Goal: Transaction & Acquisition: Subscribe to service/newsletter

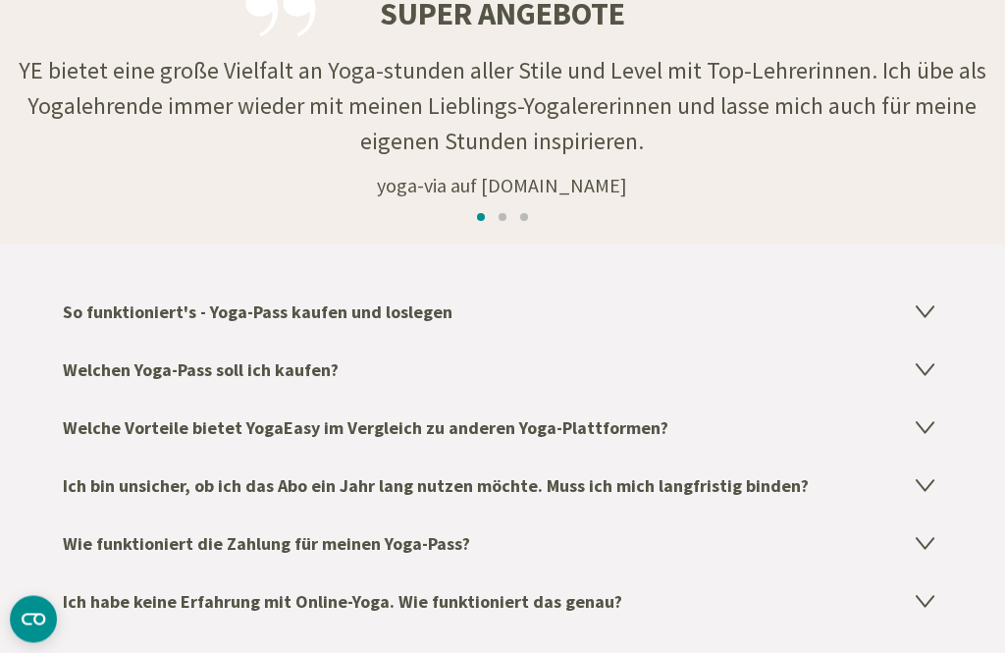
scroll to position [3118, 0]
click at [107, 373] on h4 "Welchen Yoga-Pass soll ich kaufen?" at bounding box center [502, 370] width 879 height 58
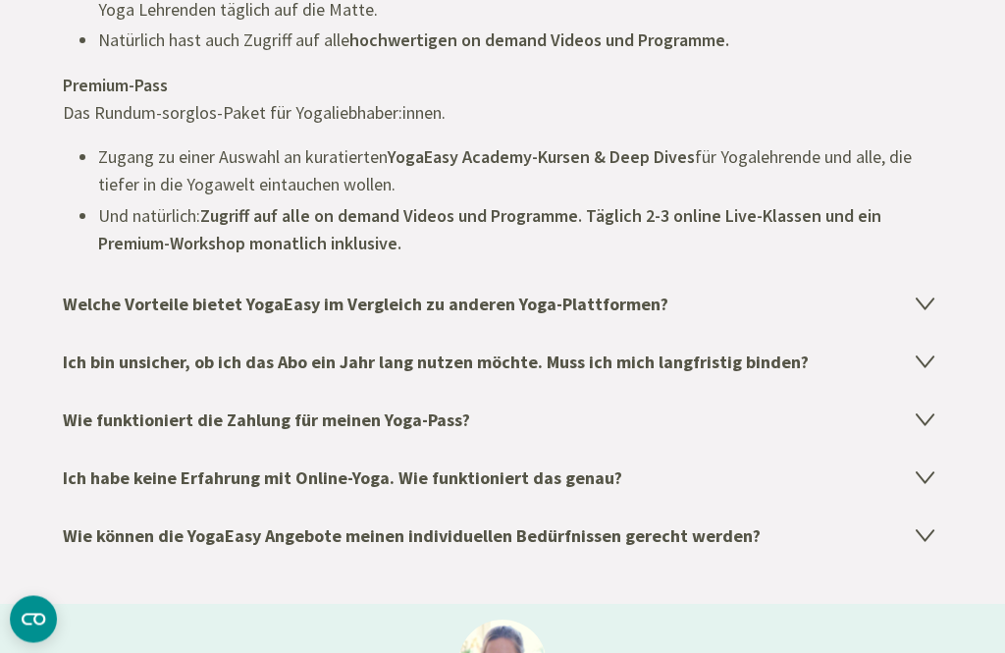
scroll to position [3795, 0]
click at [934, 315] on h4 "Welche Vorteile bietet YogaEasy im Vergleich zu anderen Yoga-Plattformen?" at bounding box center [502, 304] width 879 height 58
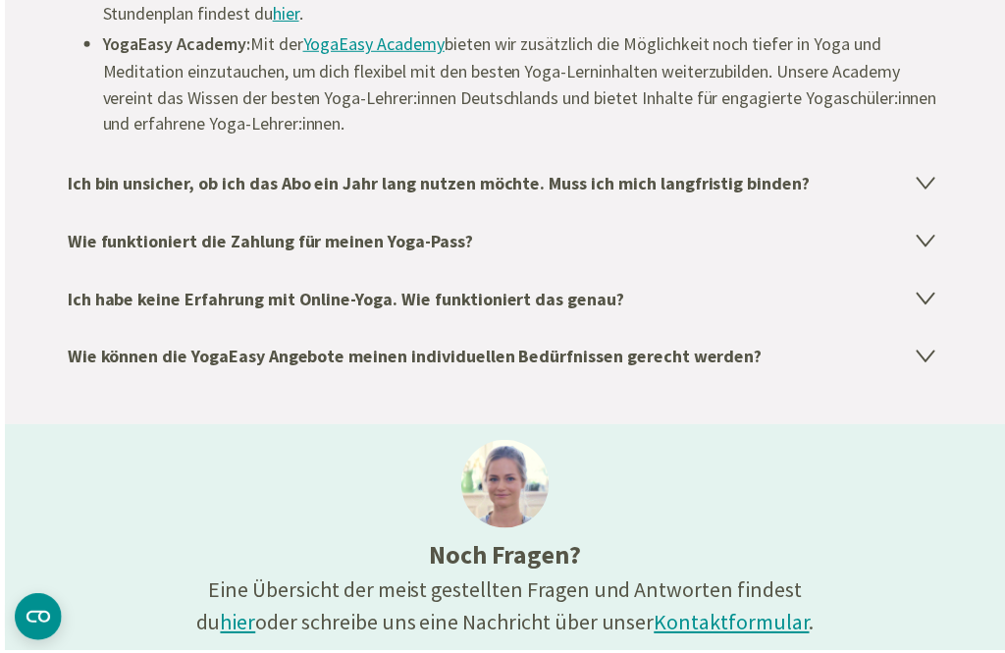
scroll to position [4053, 0]
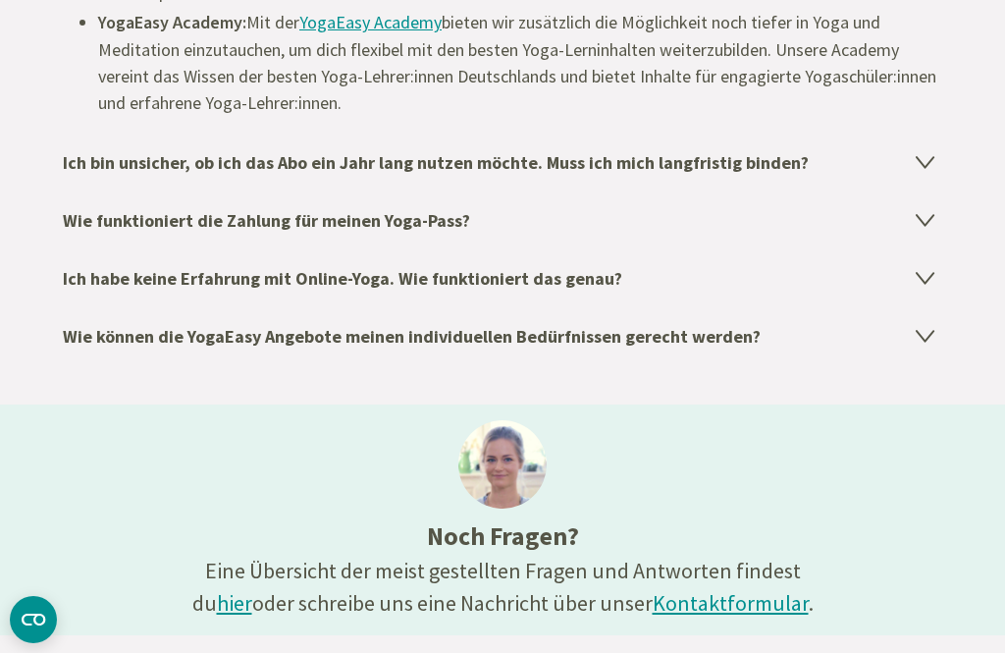
click at [118, 149] on h4 "Ich bin unsicher, ob ich das Abo ein Jahr lang nutzen möchte. Muss ich mich lan…" at bounding box center [502, 162] width 879 height 58
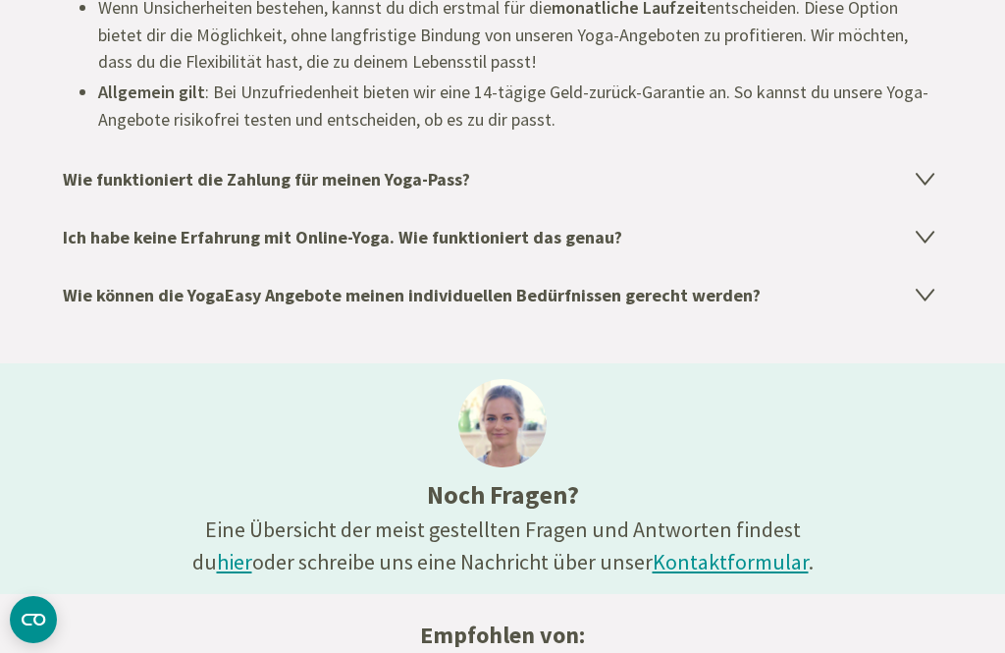
scroll to position [3766, 0]
click at [929, 175] on icon at bounding box center [925, 180] width 17 height 11
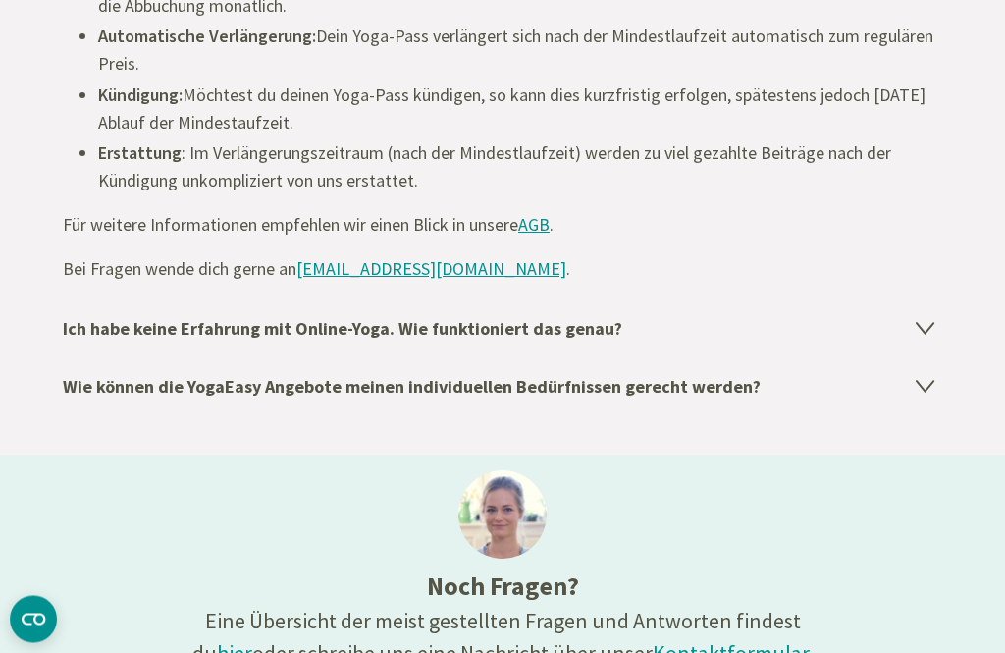
scroll to position [3945, 0]
click at [155, 377] on h4 "Wie können die YogaEasy Angebote meinen individuellen Bedürfnissen gerecht werd…" at bounding box center [502, 386] width 879 height 58
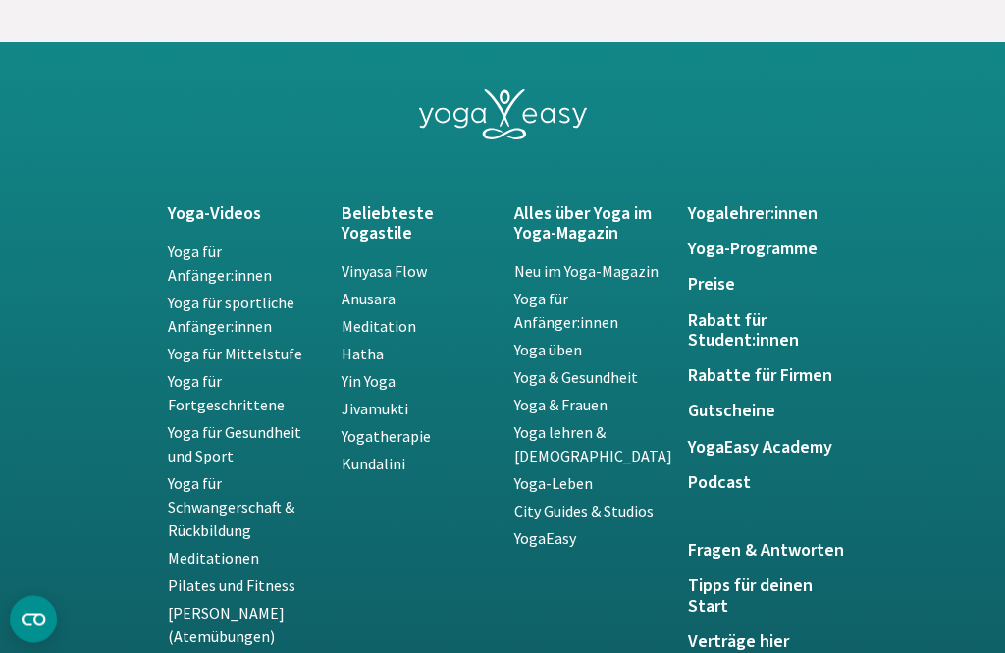
scroll to position [4554, 0]
click at [716, 315] on h5 "Rabatt für Student:innen" at bounding box center [763, 331] width 150 height 40
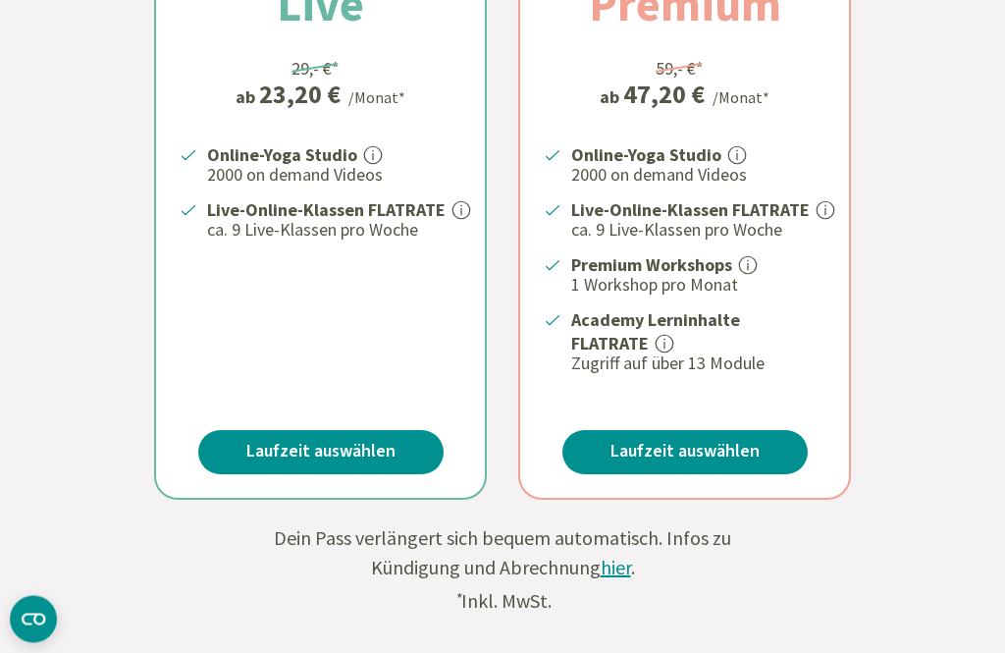
scroll to position [708, 0]
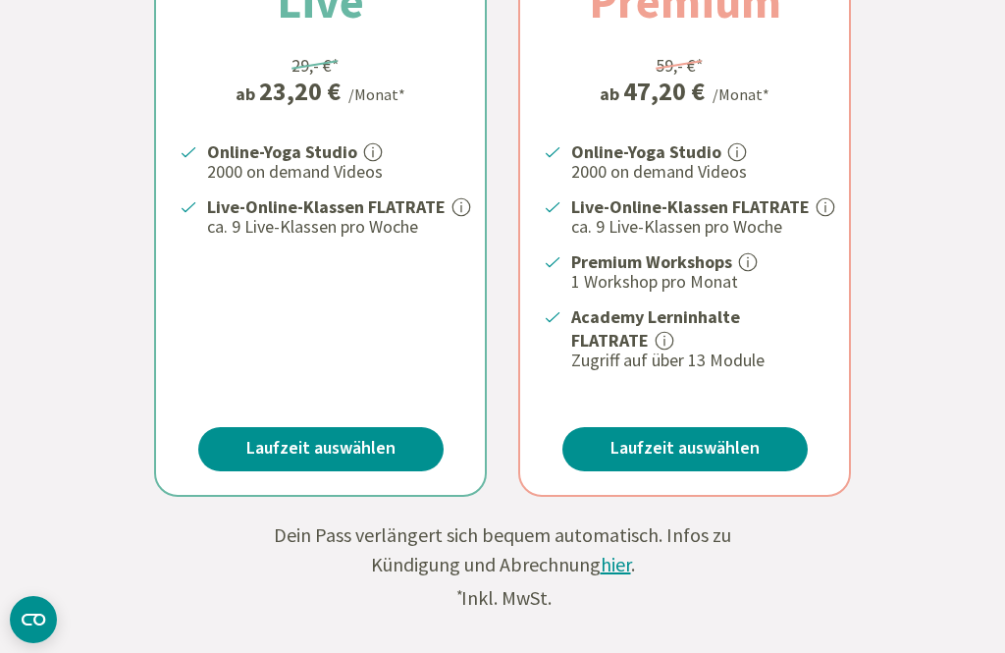
click at [646, 432] on link "Laufzeit auswählen" at bounding box center [684, 449] width 245 height 44
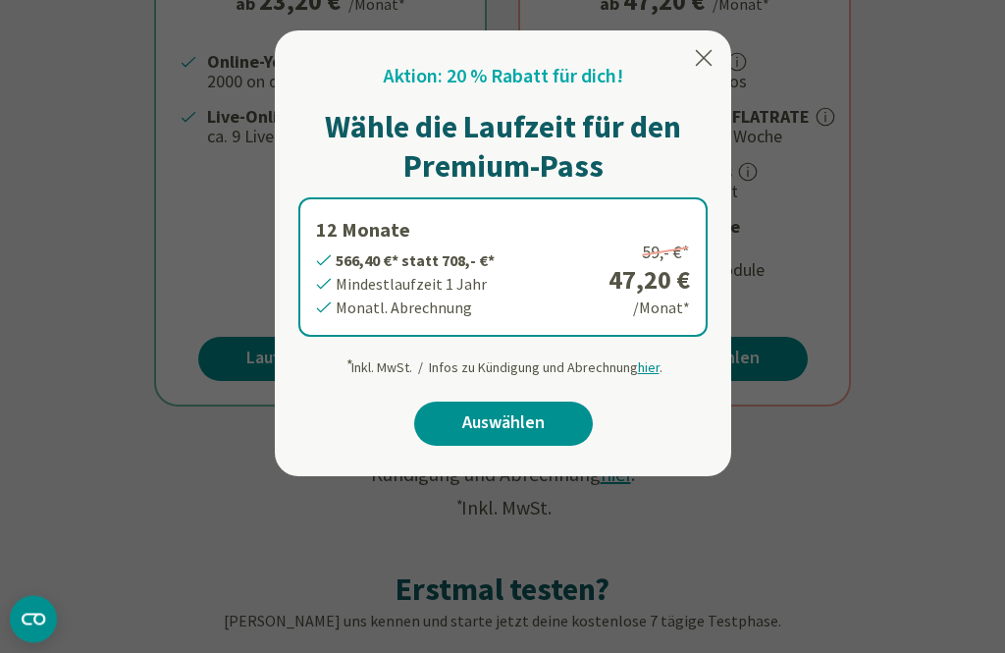
scroll to position [800, 0]
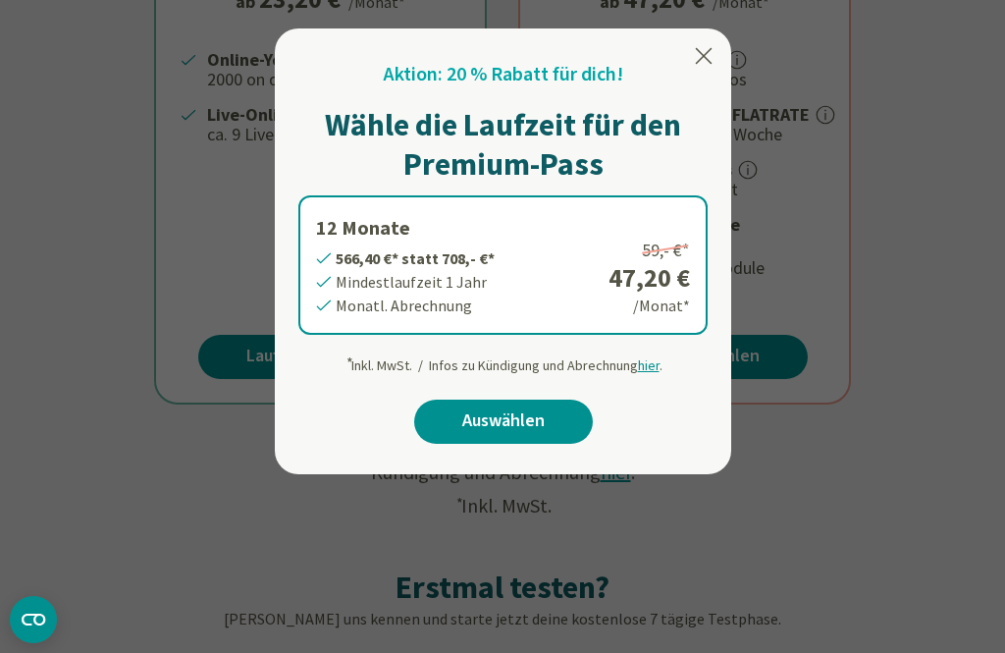
click at [687, 43] on div "Aktion: 20 % Rabatt für dich! Wähle die Laufzeit für den Premium-Pass 12 Monate…" at bounding box center [503, 251] width 456 height 446
click at [701, 48] on icon at bounding box center [704, 56] width 24 height 24
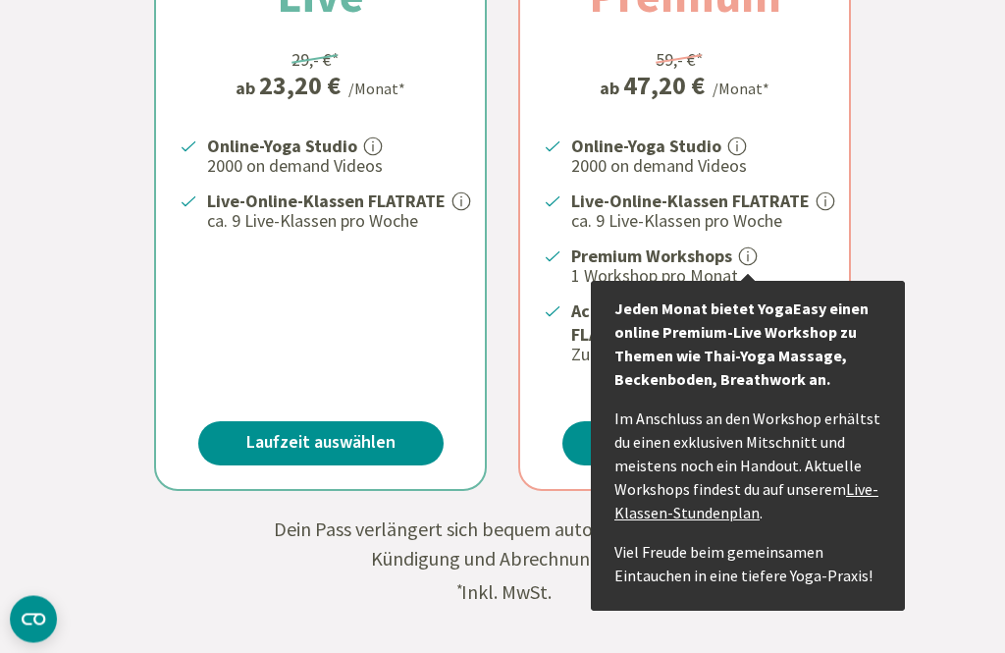
scroll to position [716, 0]
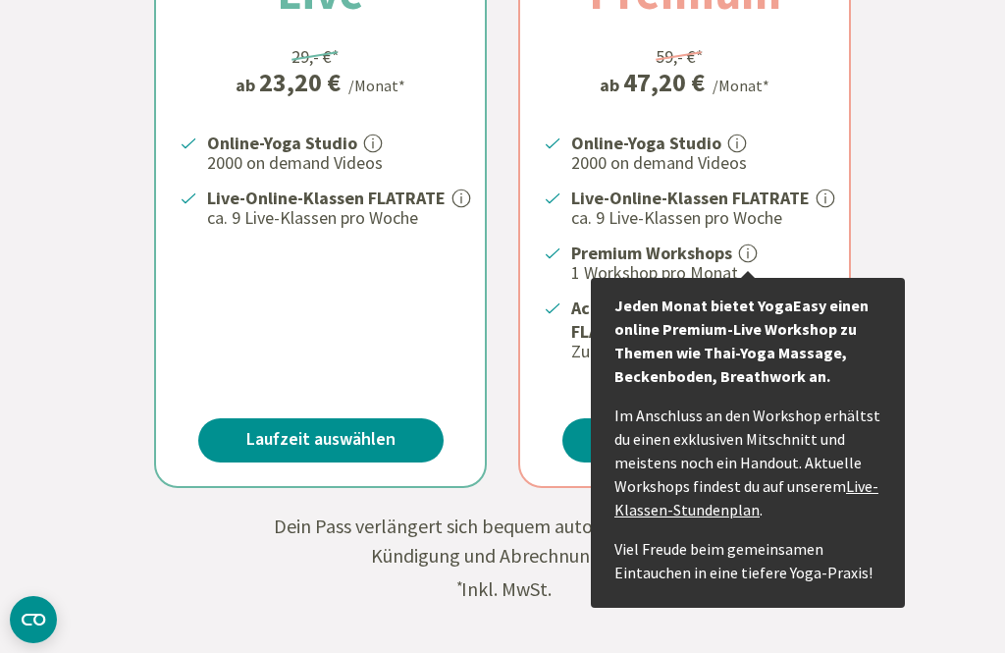
click at [867, 481] on link "Live-Klassen-Stundenplan" at bounding box center [746, 497] width 264 height 43
